Goal: Transaction & Acquisition: Purchase product/service

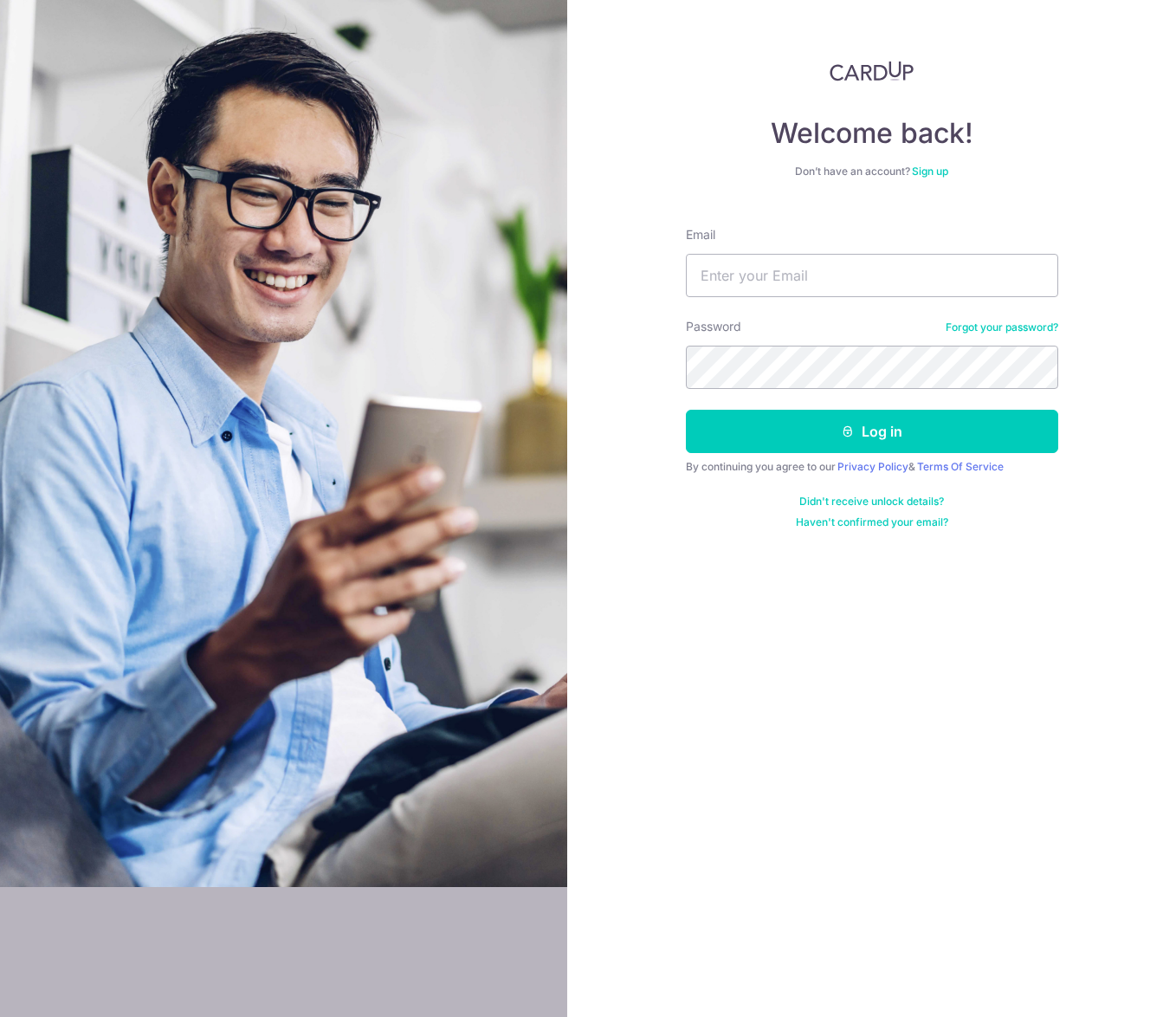
click at [842, 286] on input "Email" at bounding box center [872, 275] width 373 height 44
type input "[EMAIL_ADDRESS][DOMAIN_NAME]"
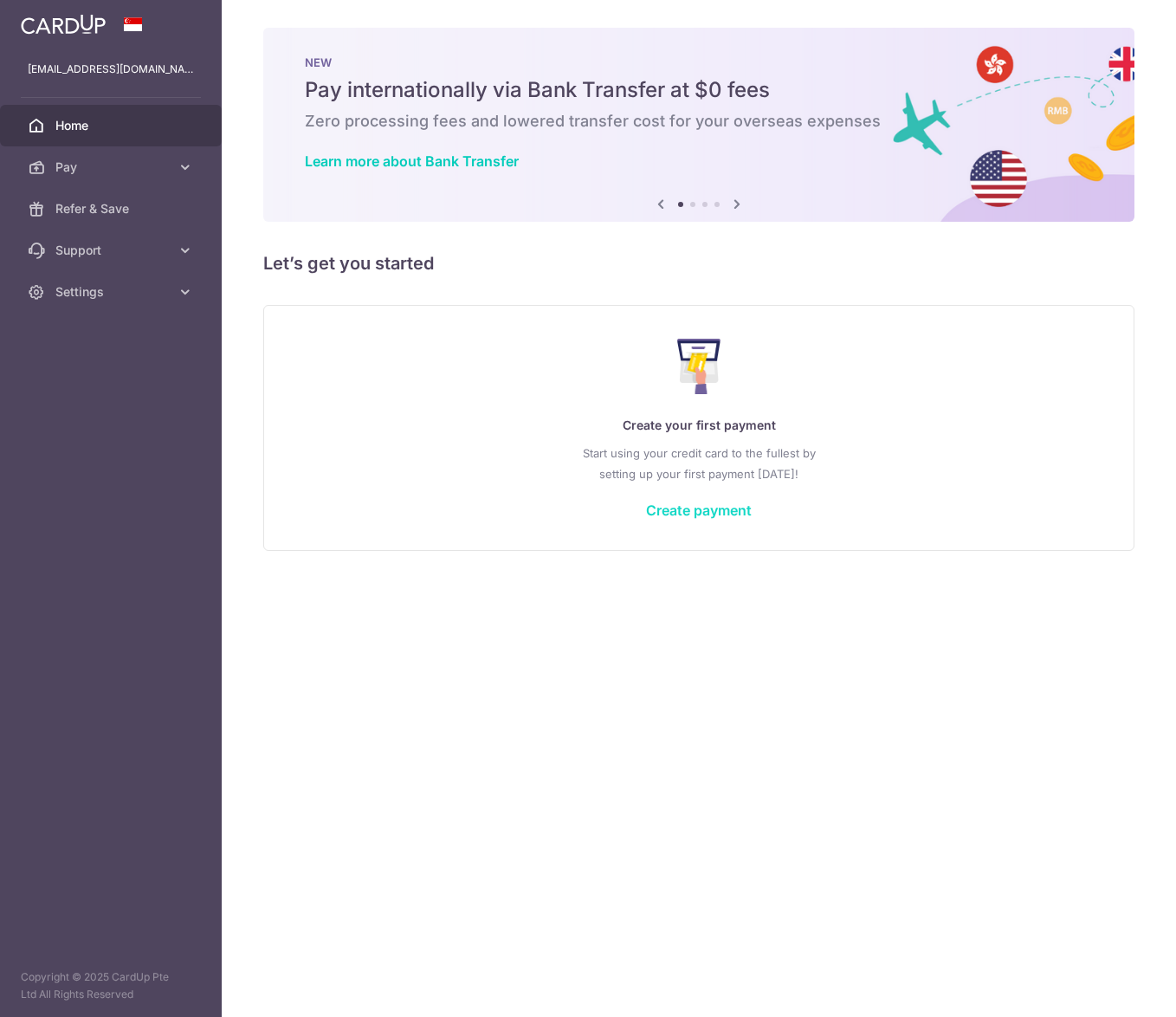
click at [722, 515] on link "Create payment" at bounding box center [698, 510] width 105 height 17
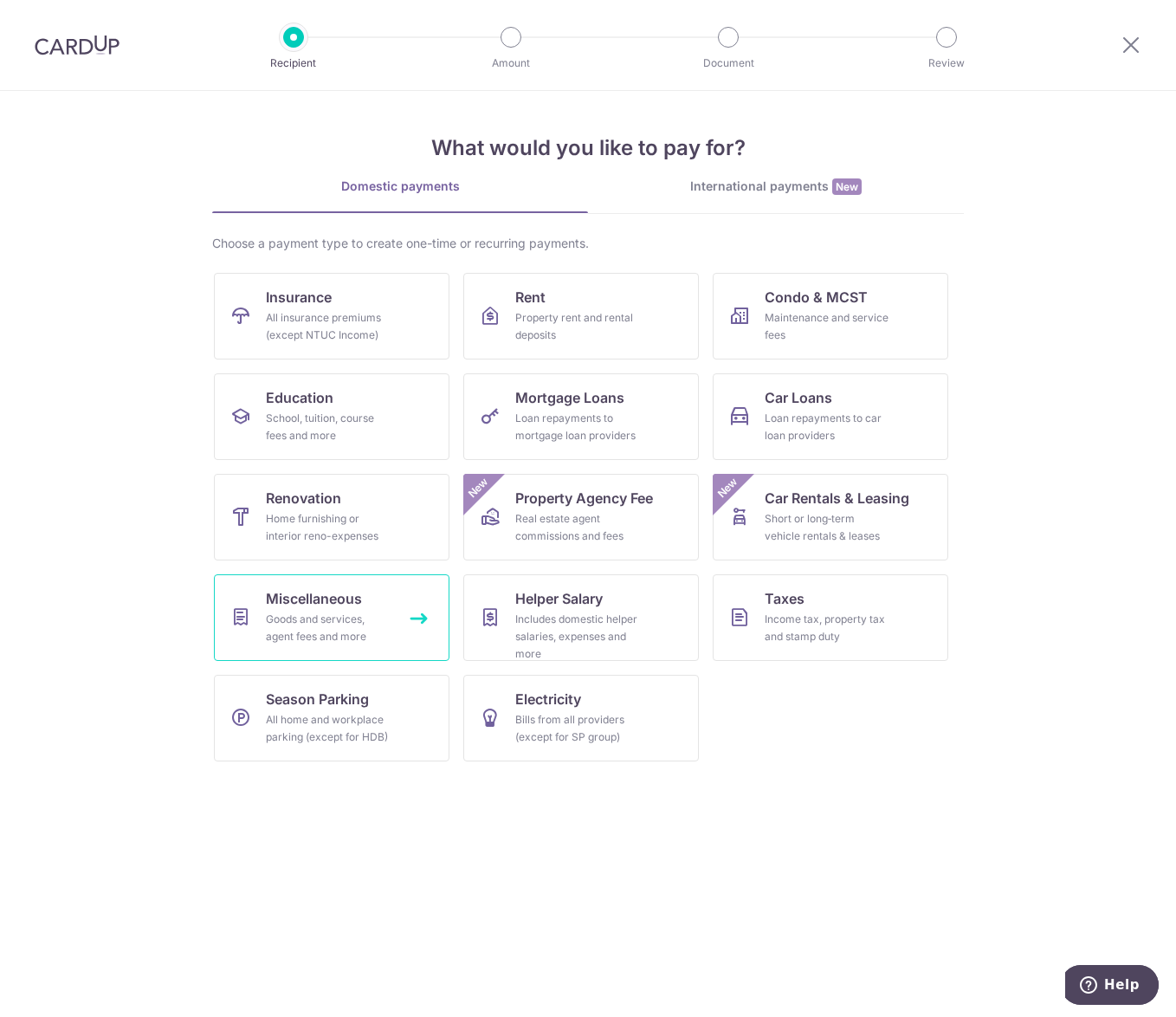
click at [379, 628] on div "Goods and services, agent fees and more" at bounding box center [327, 628] width 124 height 35
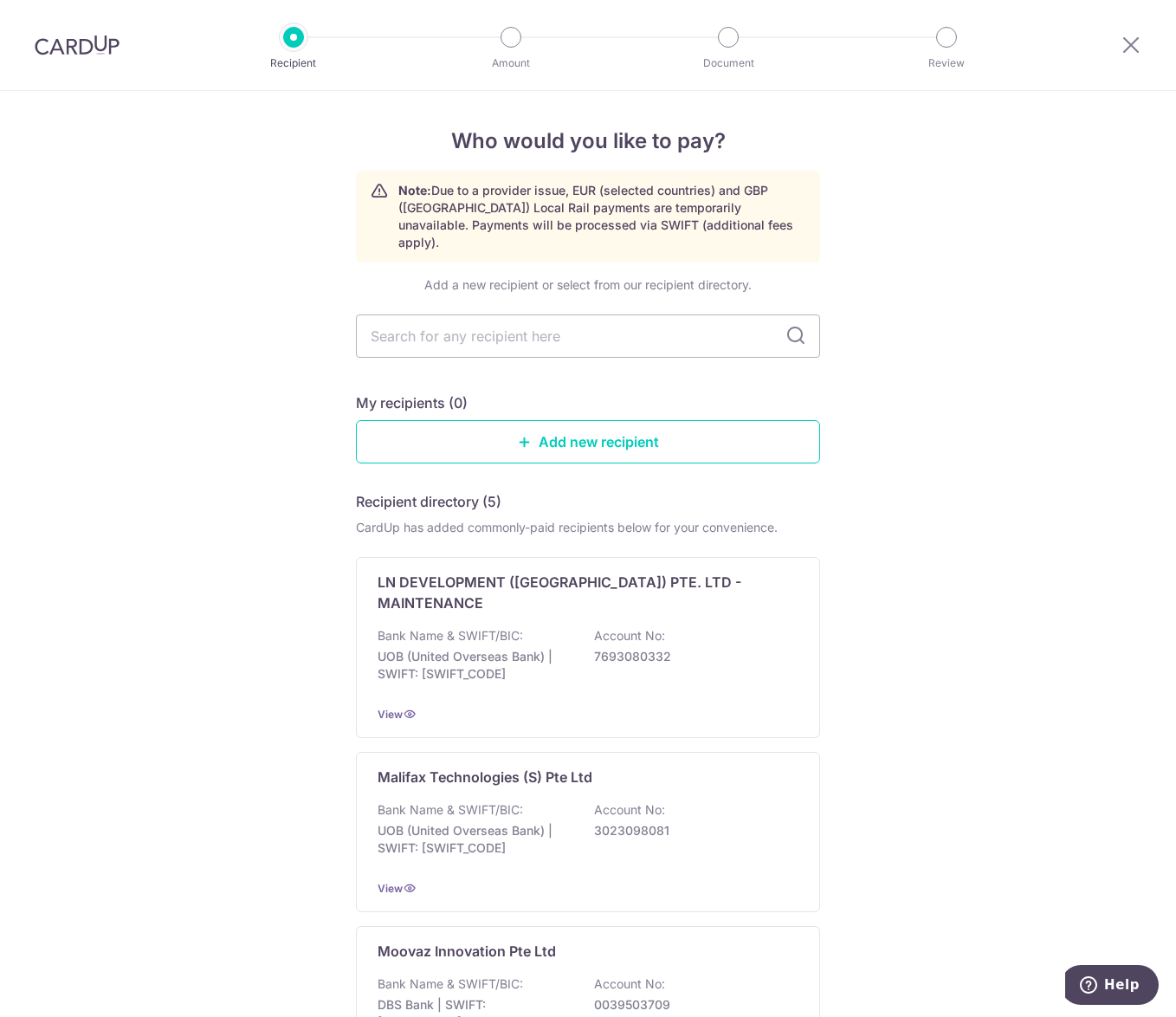
drag, startPoint x: 185, startPoint y: 504, endPoint x: 165, endPoint y: 501, distance: 20.2
